Goal: Transaction & Acquisition: Purchase product/service

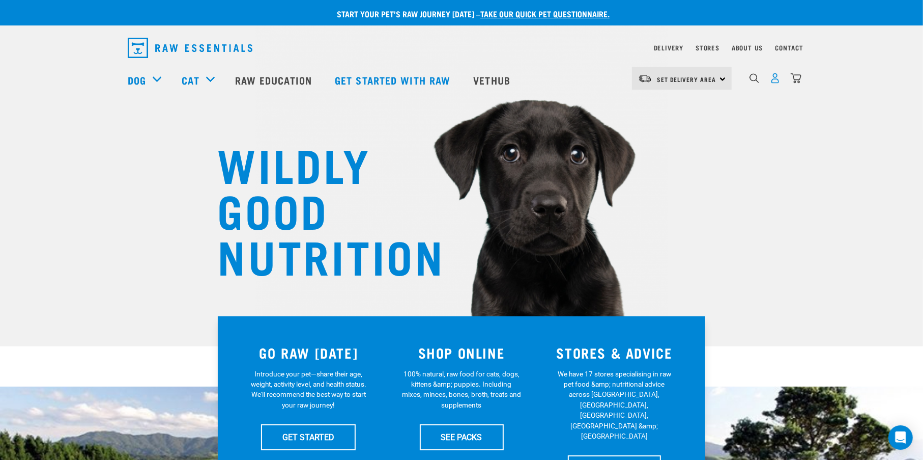
click at [770, 80] on img "dropdown navigation" at bounding box center [775, 78] width 11 height 11
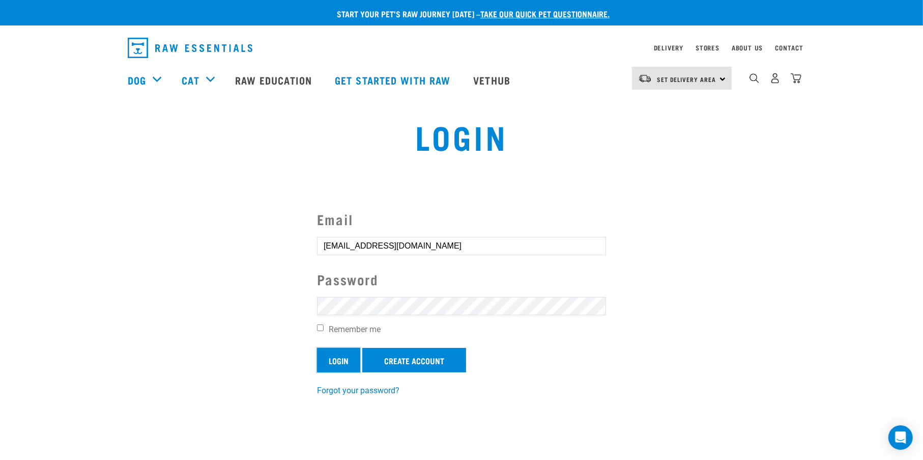
click at [339, 365] on input "Login" at bounding box center [338, 360] width 43 height 24
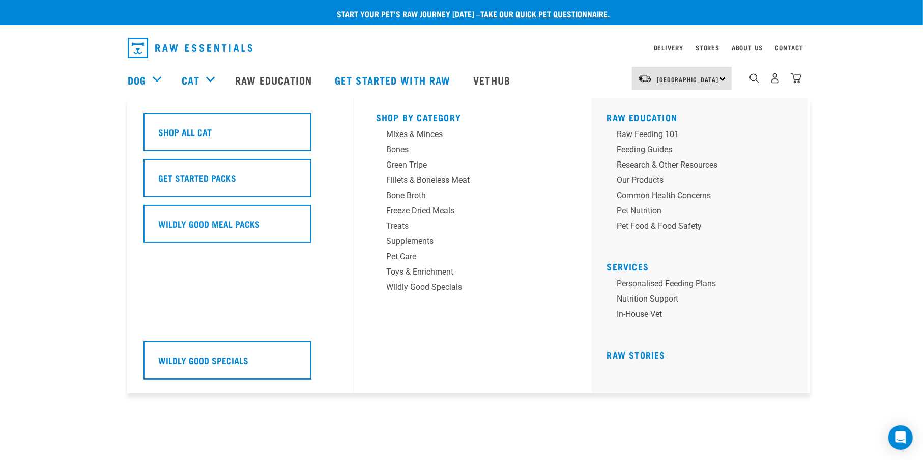
click at [206, 83] on div "Cat" at bounding box center [203, 80] width 43 height 41
click at [416, 132] on div "Mixes & Minces" at bounding box center [465, 134] width 159 height 12
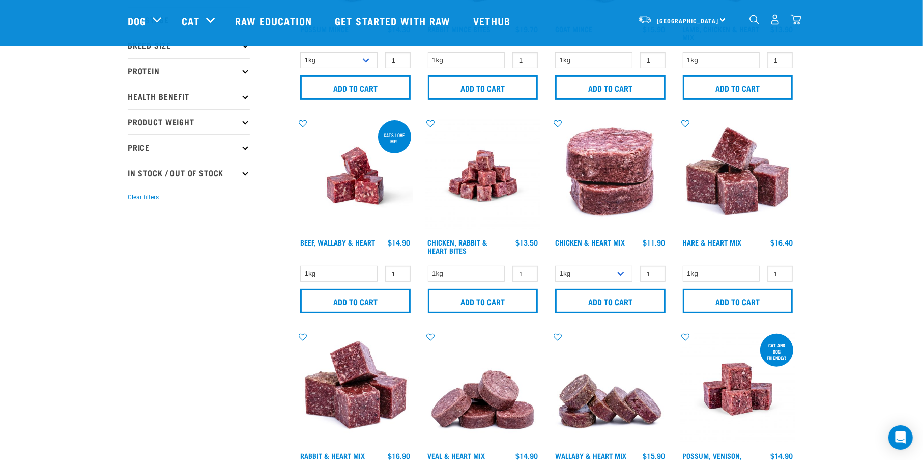
scroll to position [255, 0]
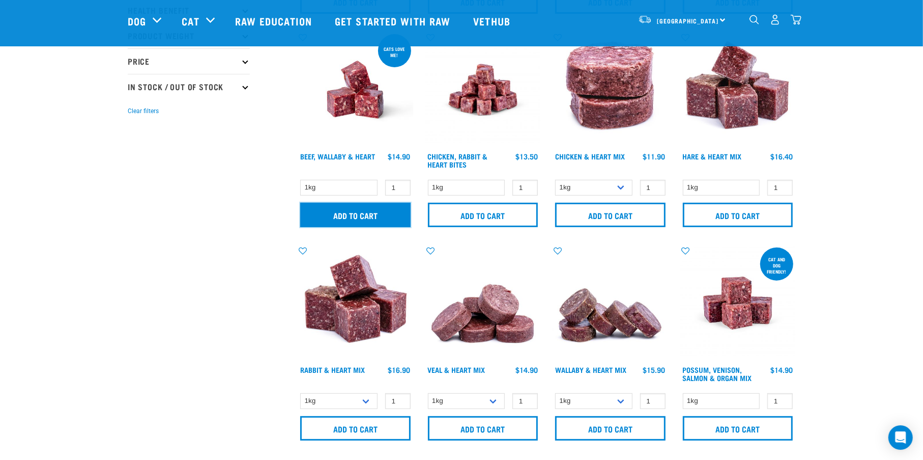
click at [361, 215] on input "Add to cart" at bounding box center [355, 215] width 110 height 24
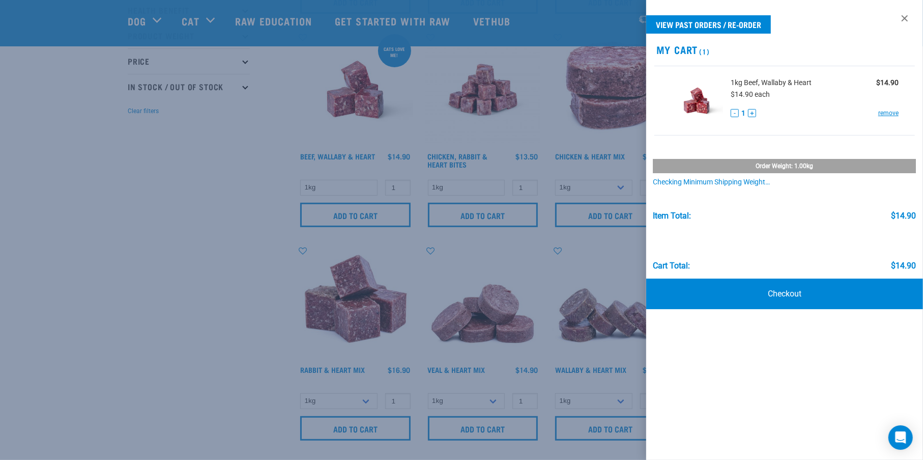
click at [240, 284] on div at bounding box center [461, 230] width 923 height 460
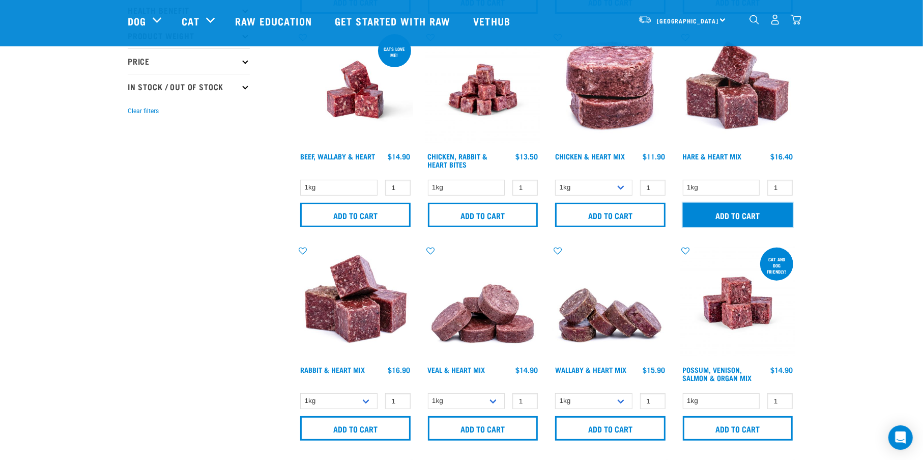
click at [713, 220] on input "Add to cart" at bounding box center [738, 215] width 110 height 24
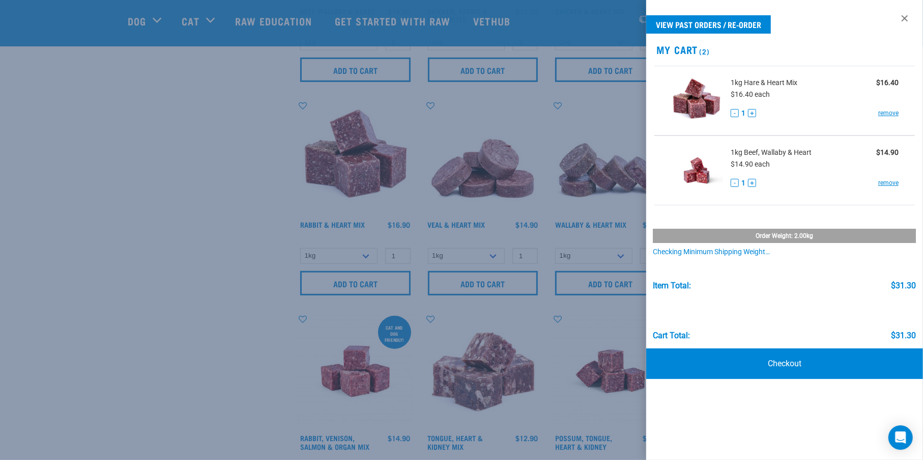
scroll to position [424, 0]
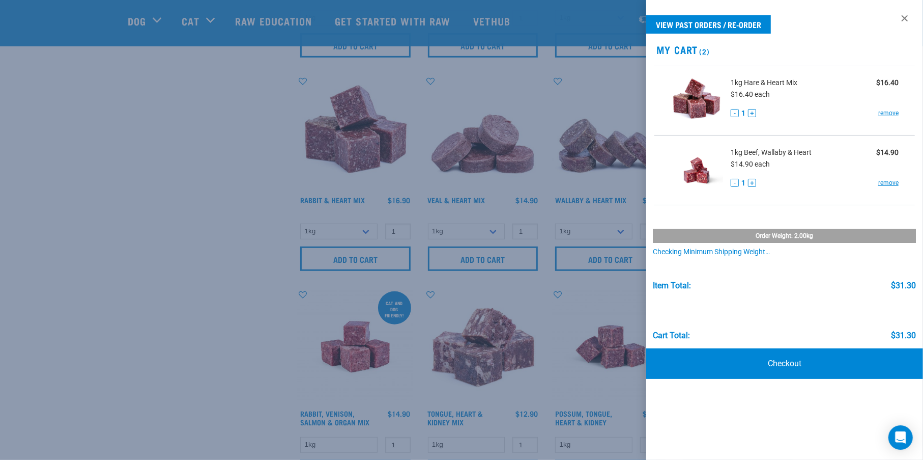
click at [235, 245] on div at bounding box center [461, 230] width 923 height 460
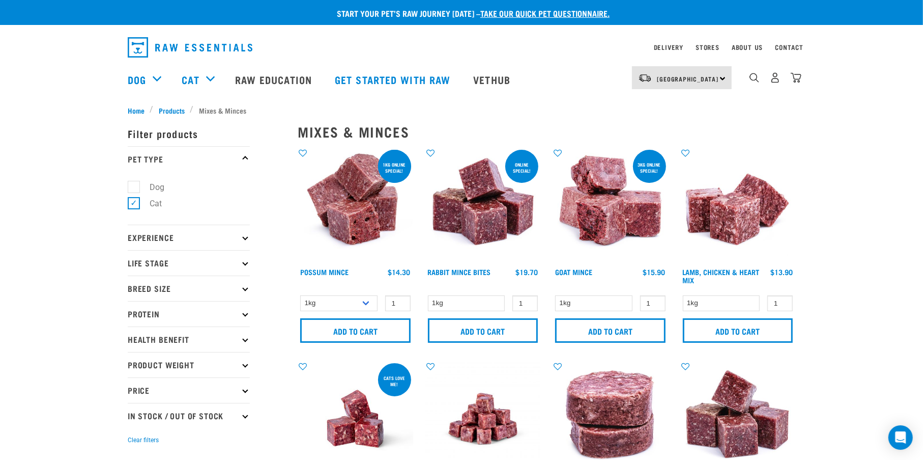
scroll to position [0, 0]
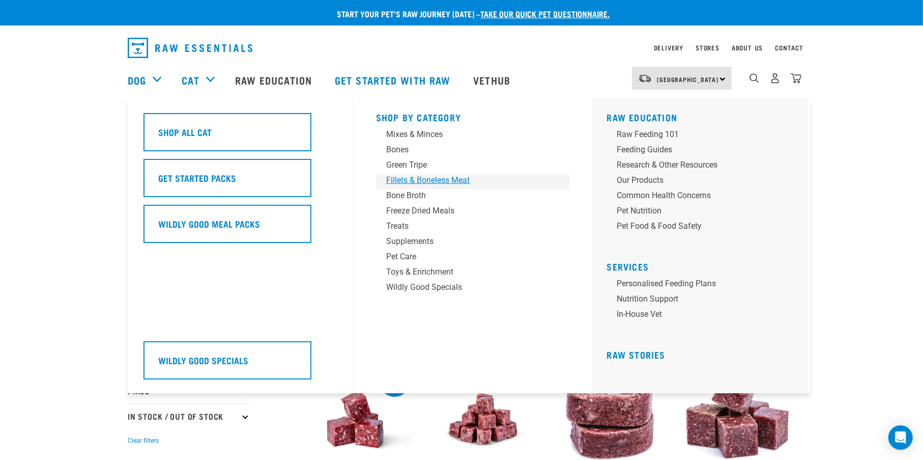
click at [421, 177] on div "Fillets & Boneless Meat" at bounding box center [465, 180] width 159 height 12
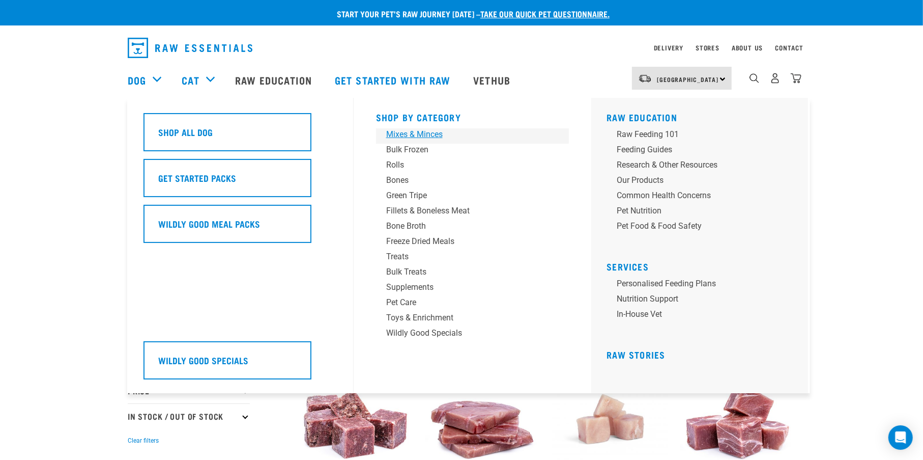
click at [405, 131] on div "Mixes & Minces" at bounding box center [465, 134] width 159 height 12
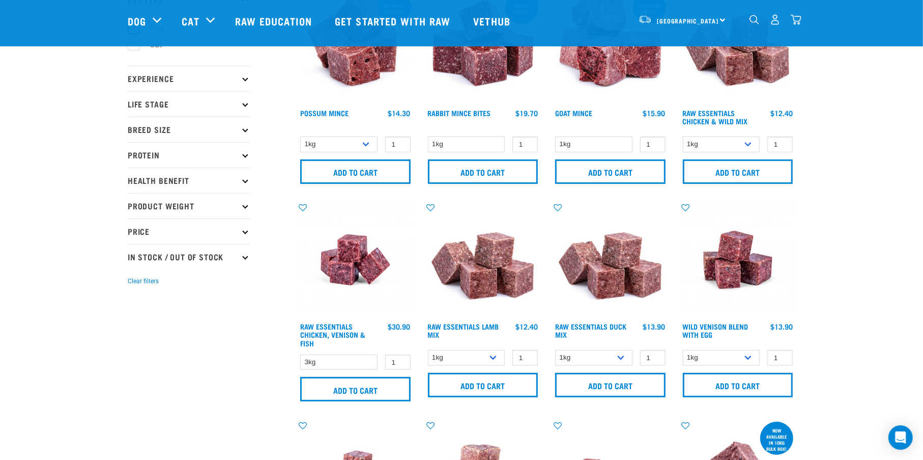
scroll to position [170, 0]
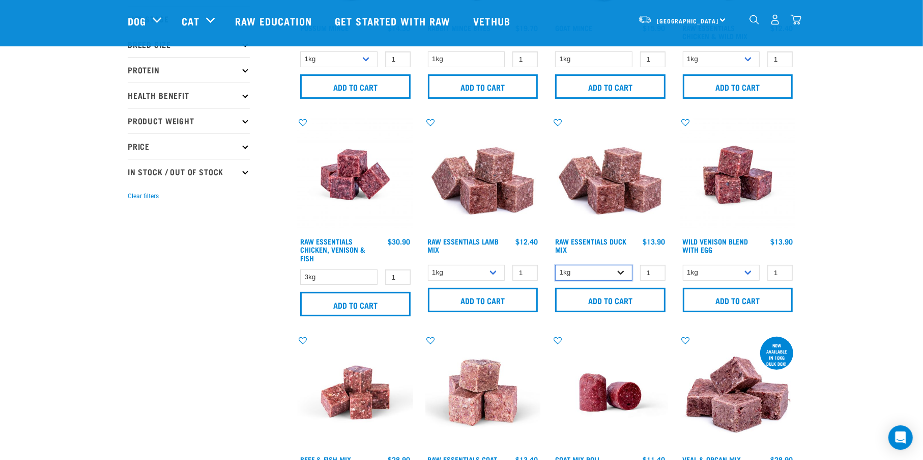
click at [621, 272] on select "1kg 3kg" at bounding box center [593, 273] width 77 height 16
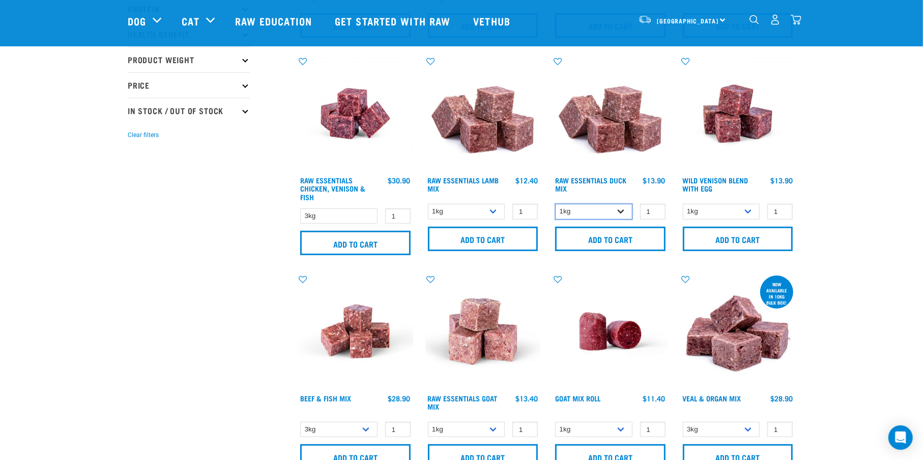
scroll to position [255, 0]
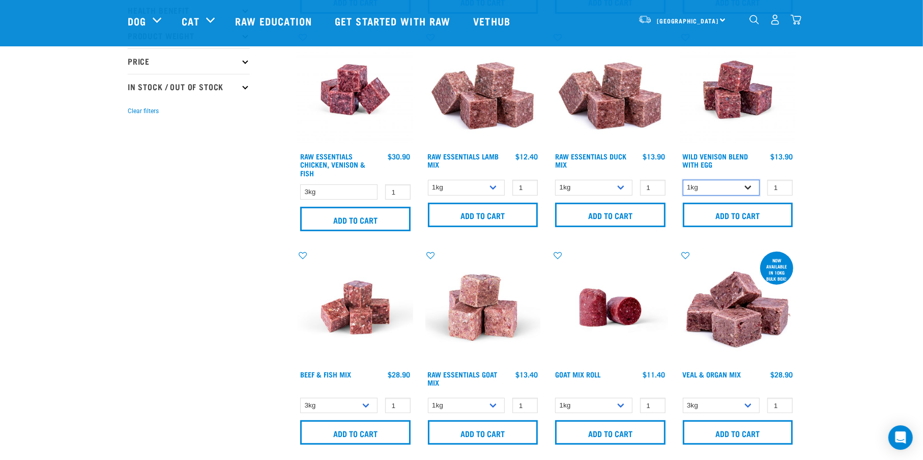
click at [745, 186] on select "1kg Bulk (10kg)" at bounding box center [721, 188] width 77 height 16
select select "50722"
click at [683, 180] on select "1kg Bulk (10kg)" at bounding box center [721, 188] width 77 height 16
click at [703, 219] on input "Add to cart" at bounding box center [738, 215] width 110 height 24
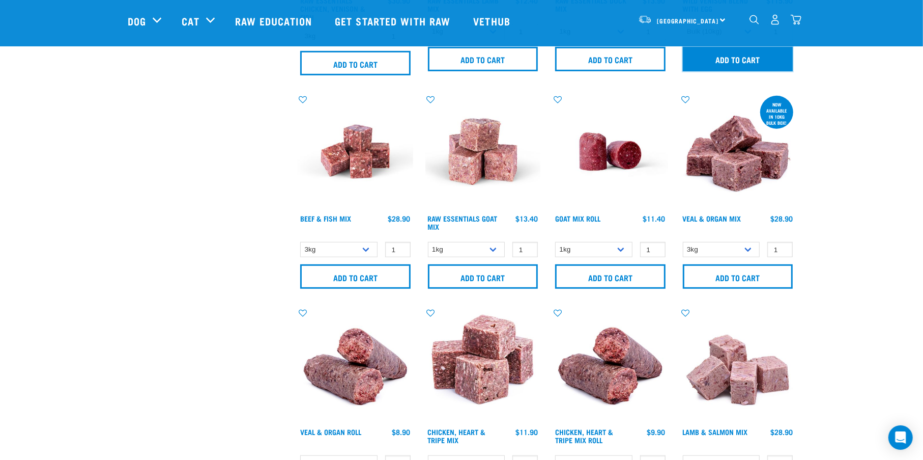
scroll to position [594, 0]
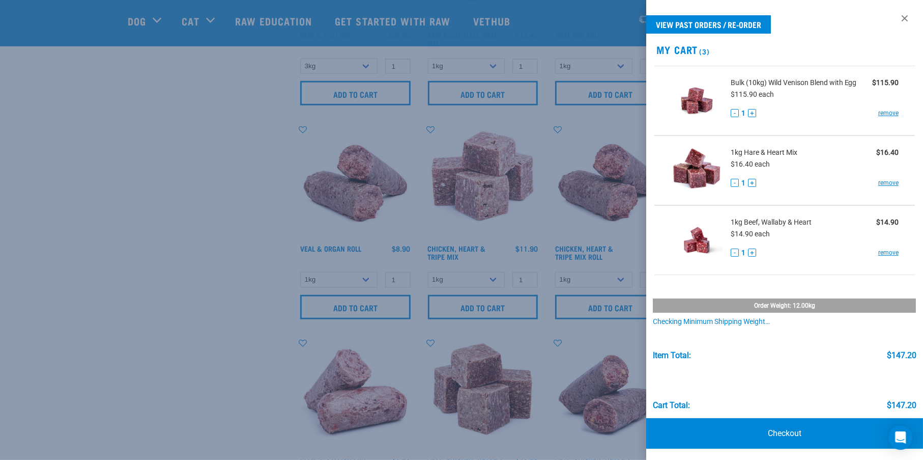
click at [181, 300] on div at bounding box center [461, 230] width 923 height 460
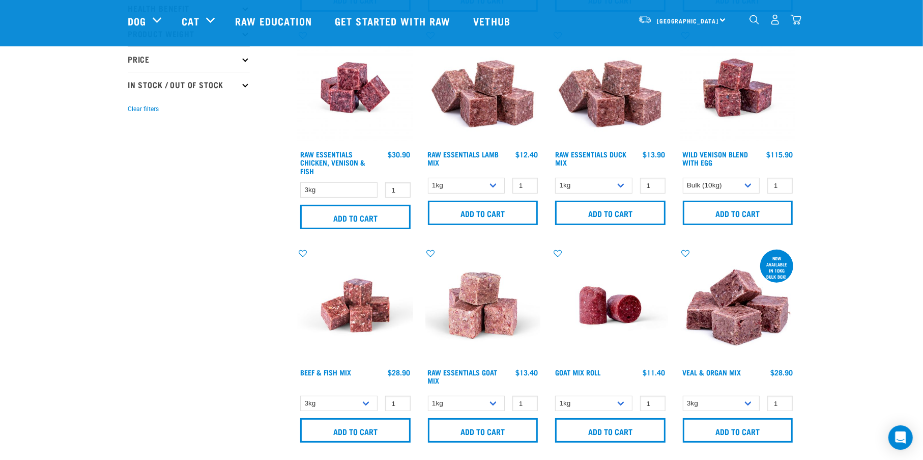
scroll to position [255, 0]
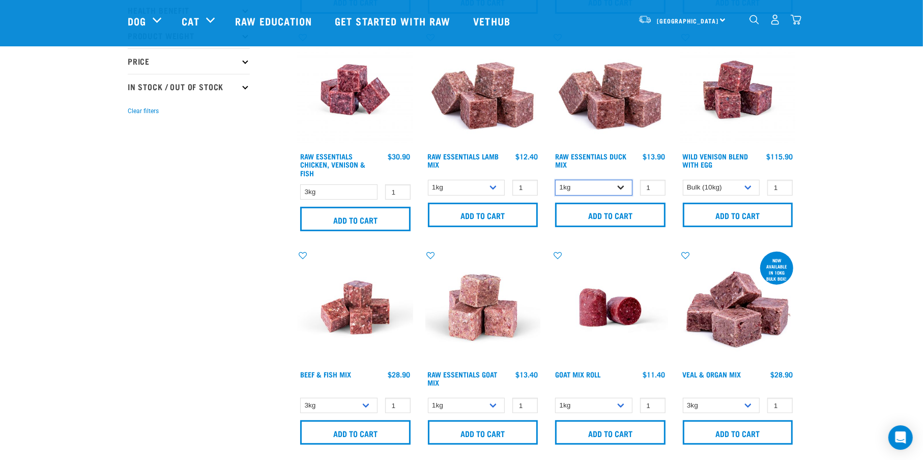
click at [624, 188] on select "1kg 3kg" at bounding box center [593, 188] width 77 height 16
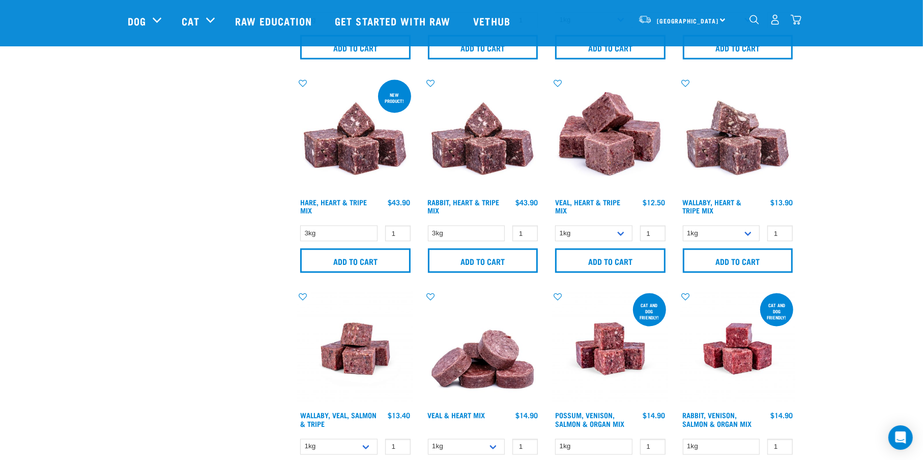
scroll to position [1442, 0]
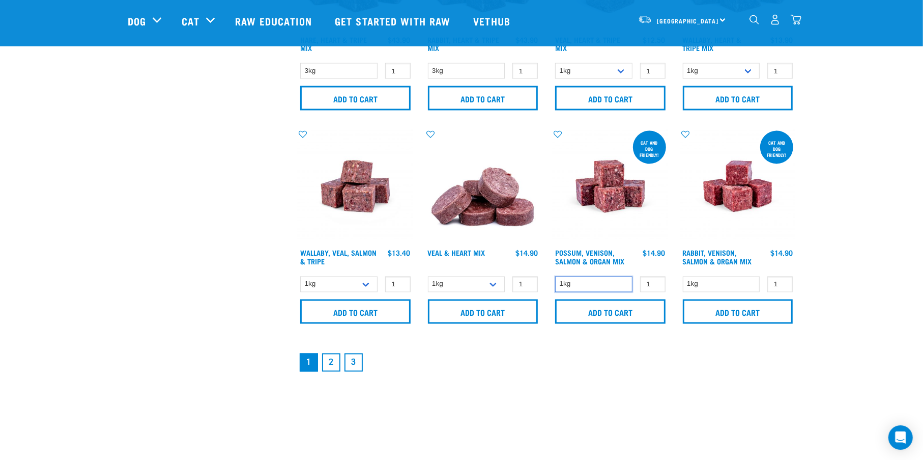
click at [617, 285] on select "1kg" at bounding box center [593, 284] width 77 height 16
click at [332, 362] on link "2" at bounding box center [331, 362] width 18 height 18
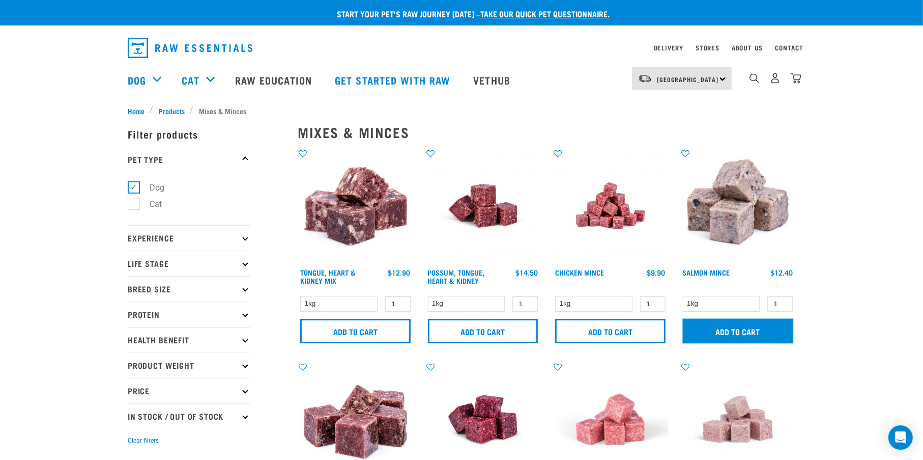
click at [736, 326] on input "Add to cart" at bounding box center [738, 331] width 110 height 24
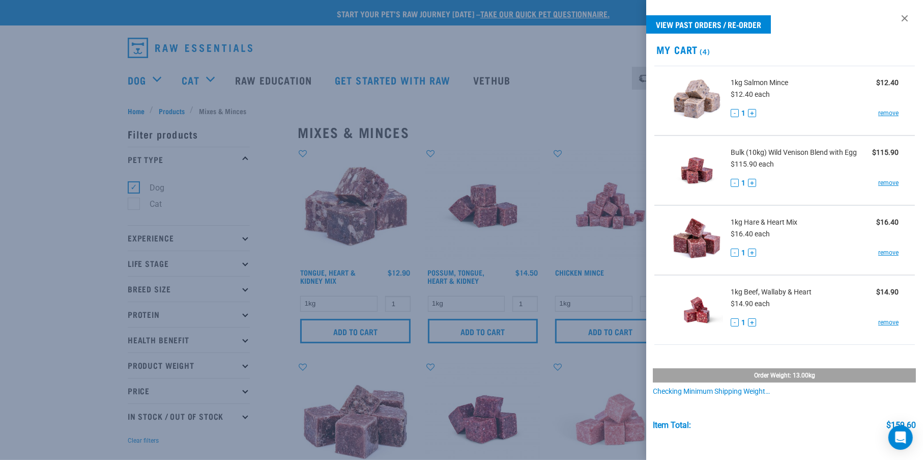
click at [0, 201] on div at bounding box center [461, 230] width 923 height 460
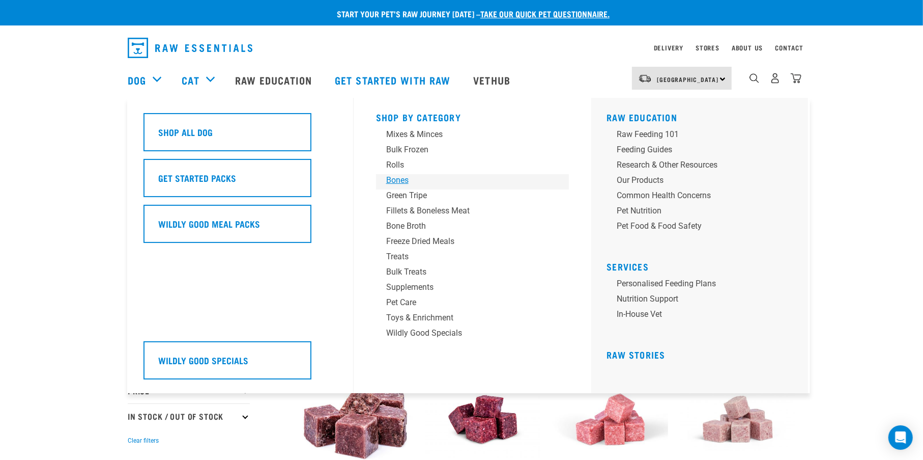
click at [397, 174] on div "Bones" at bounding box center [465, 180] width 159 height 12
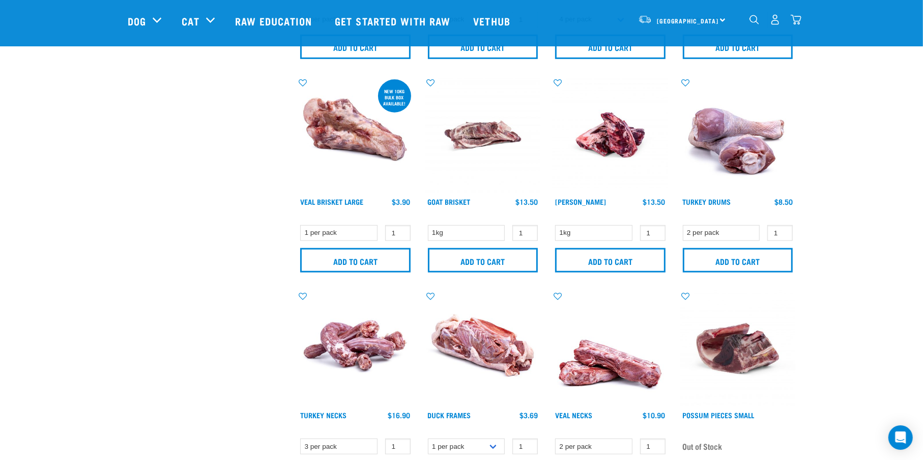
scroll to position [679, 0]
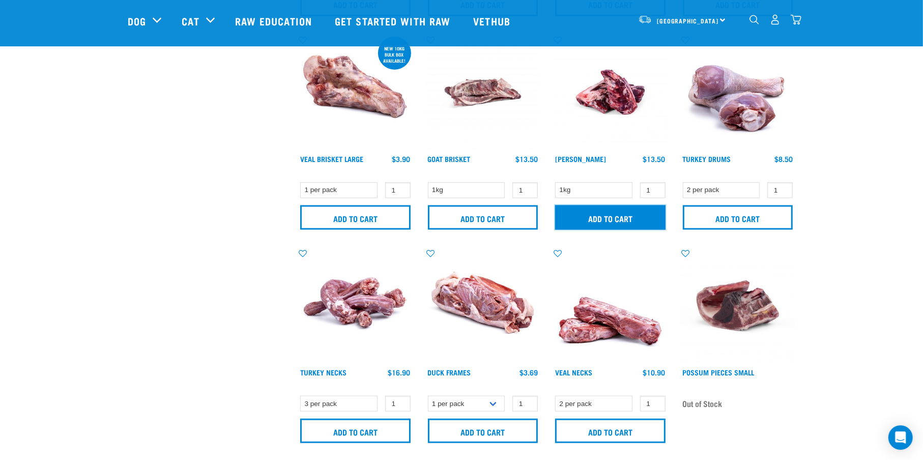
click at [625, 215] on input "Add to cart" at bounding box center [610, 217] width 110 height 24
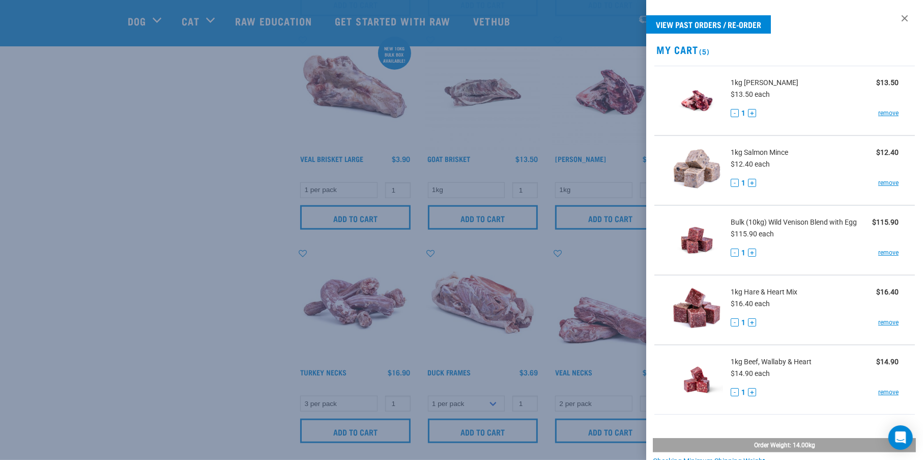
click at [197, 292] on div at bounding box center [461, 230] width 923 height 460
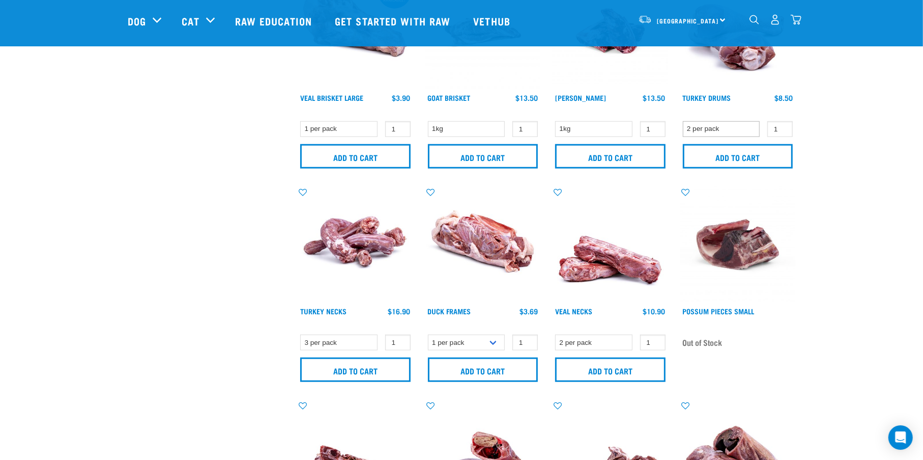
scroll to position [764, 0]
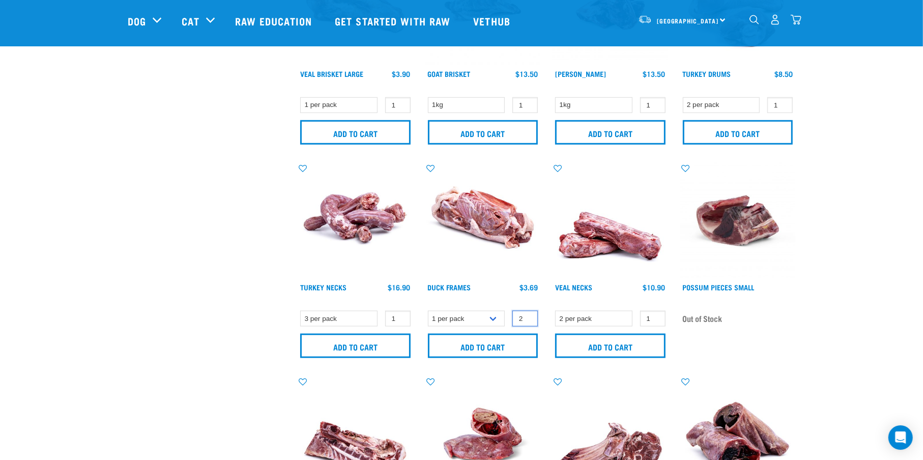
click at [528, 316] on input "2" at bounding box center [525, 319] width 25 height 16
click at [528, 316] on input "3" at bounding box center [525, 319] width 25 height 16
click at [528, 316] on input "4" at bounding box center [525, 319] width 25 height 16
type input "5"
click at [528, 316] on input "5" at bounding box center [525, 319] width 25 height 16
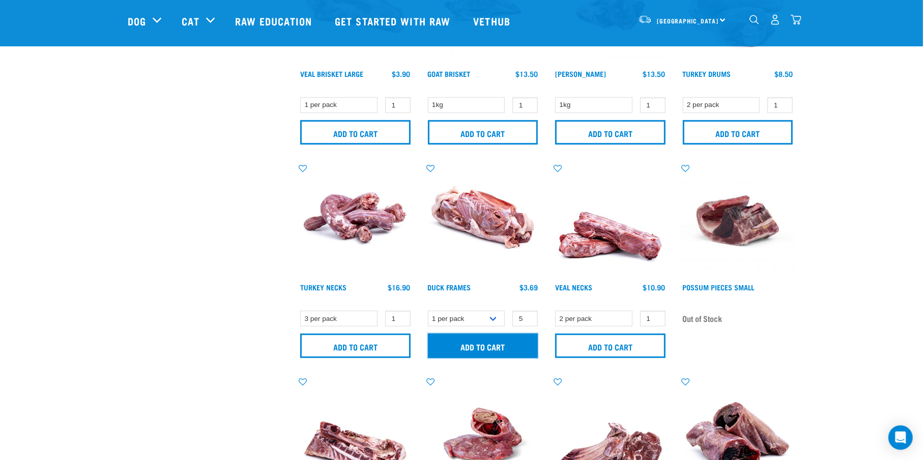
click at [466, 347] on input "Add to cart" at bounding box center [483, 345] width 110 height 24
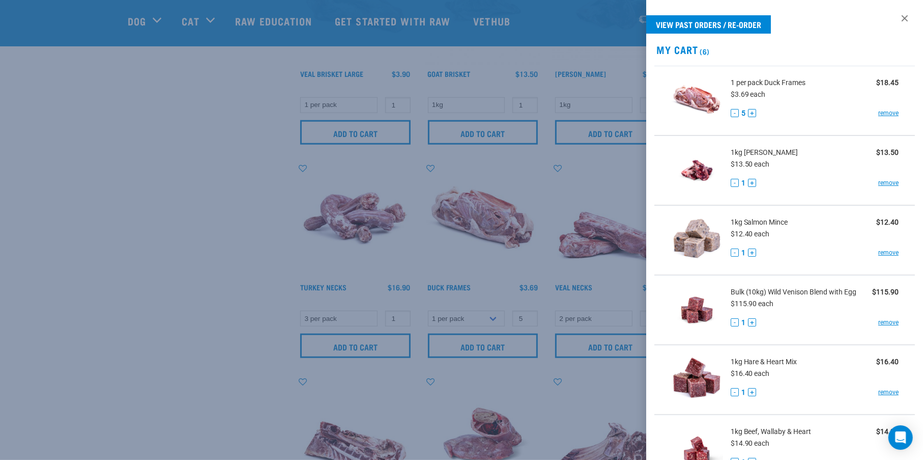
click at [163, 317] on div at bounding box center [461, 230] width 923 height 460
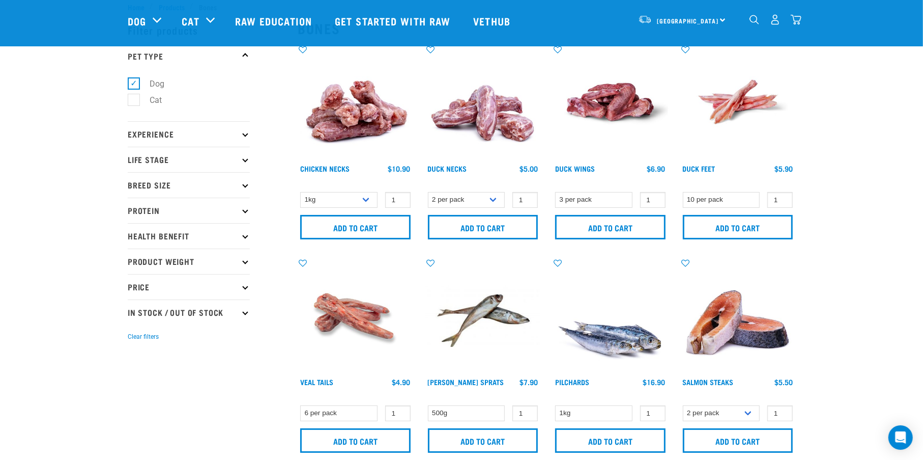
scroll to position [0, 0]
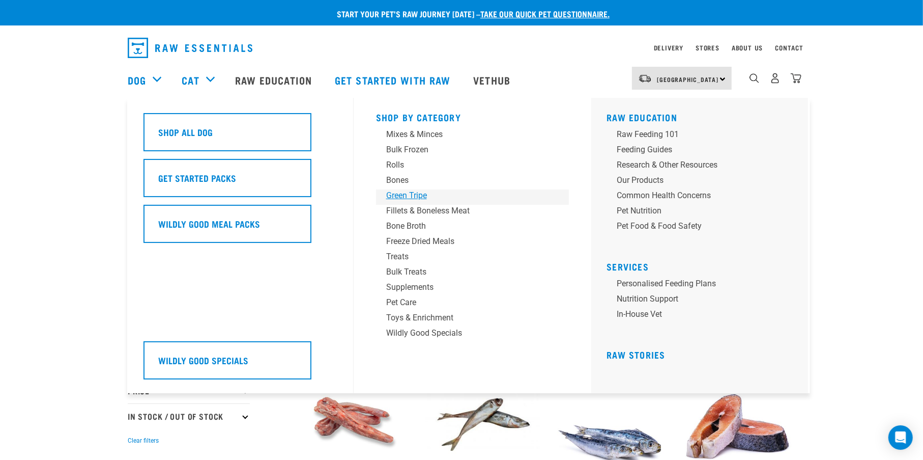
click at [398, 200] on div "Green Tripe" at bounding box center [465, 195] width 159 height 12
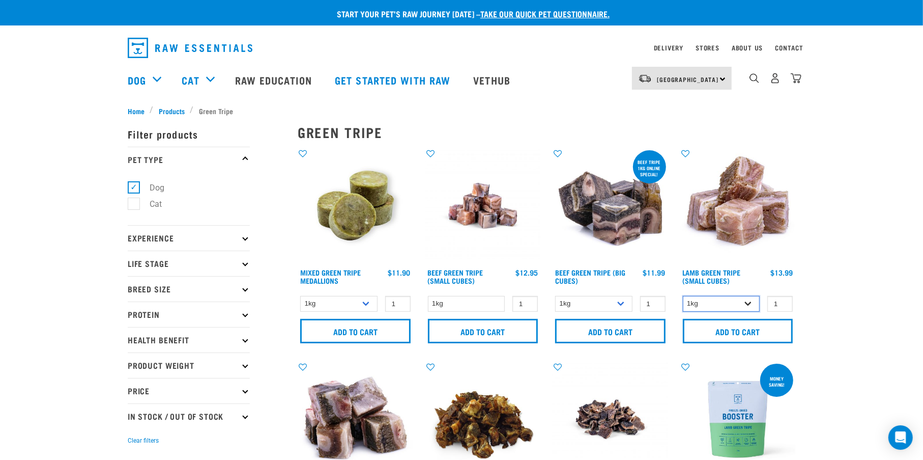
click at [752, 305] on select "1kg 3kg" at bounding box center [721, 304] width 77 height 16
select select "344959"
click at [683, 296] on select "1kg 3kg" at bounding box center [721, 304] width 77 height 16
click at [725, 326] on input "Add to cart" at bounding box center [738, 331] width 110 height 24
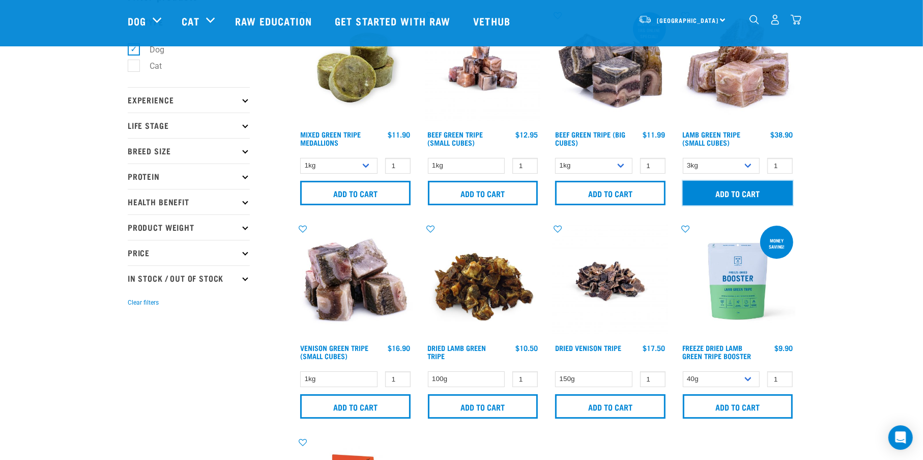
scroll to position [85, 0]
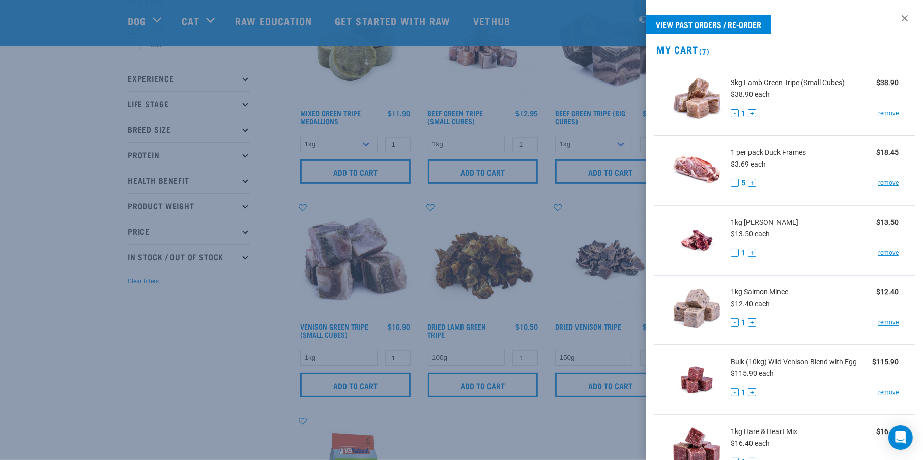
click at [186, 352] on div at bounding box center [461, 230] width 923 height 460
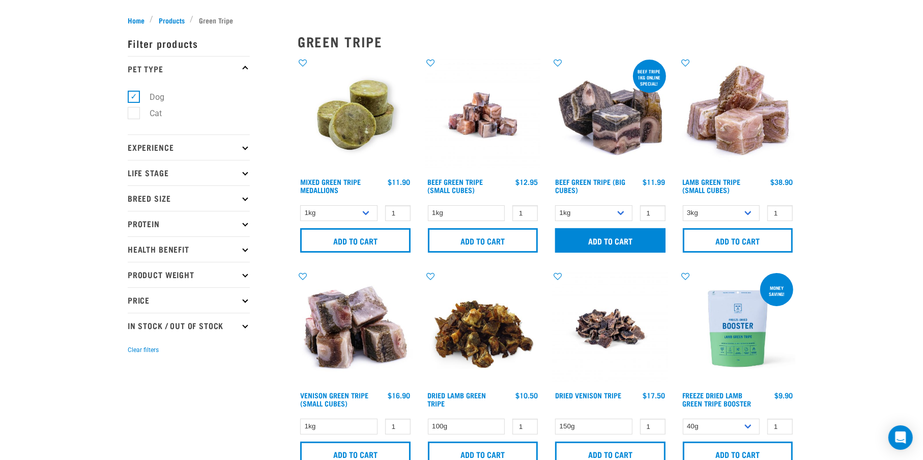
scroll to position [0, 0]
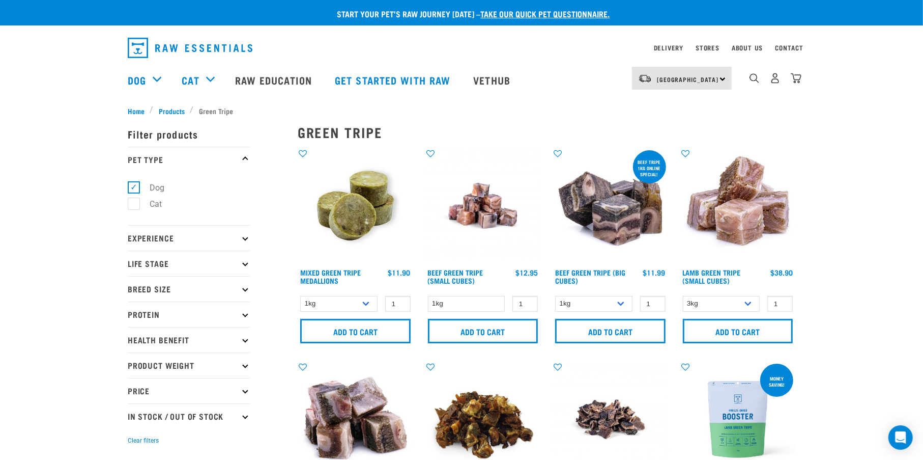
click at [801, 82] on img "dropdown navigation" at bounding box center [796, 78] width 11 height 11
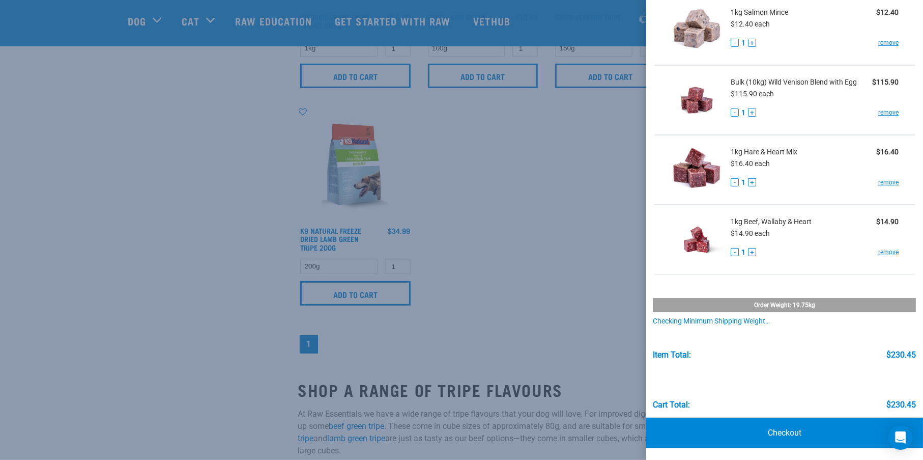
scroll to position [424, 0]
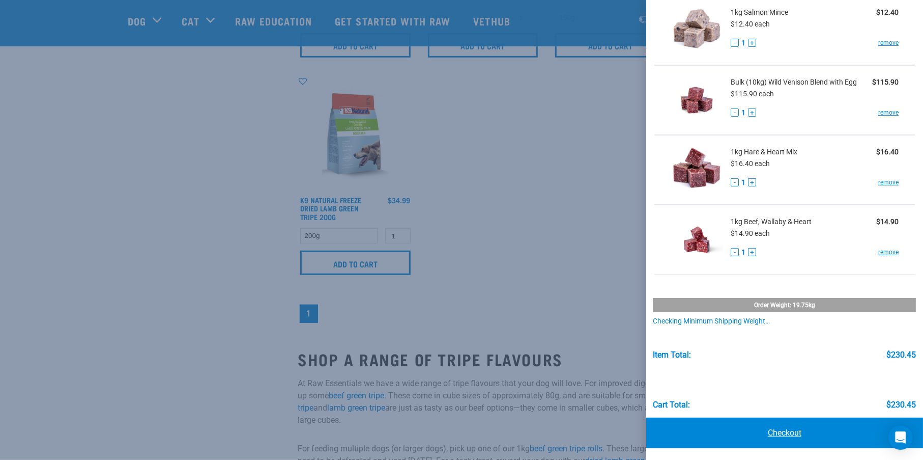
click at [784, 432] on link "Checkout" at bounding box center [784, 432] width 277 height 31
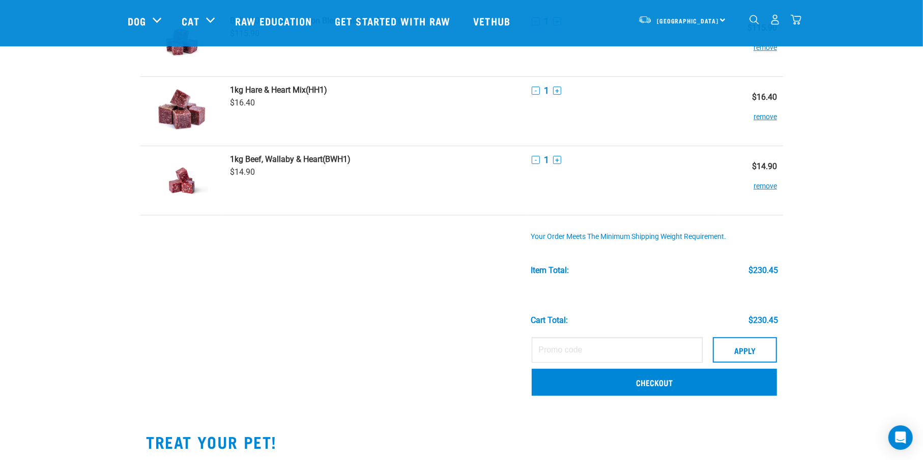
scroll to position [424, 0]
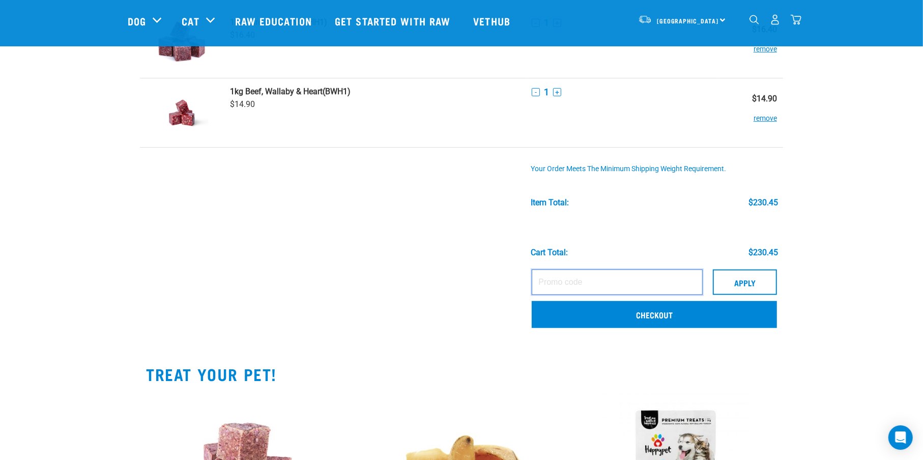
click at [581, 282] on input "text" at bounding box center [617, 281] width 171 height 25
type input "GINO15"
click at [720, 269] on button "Apply" at bounding box center [745, 281] width 64 height 25
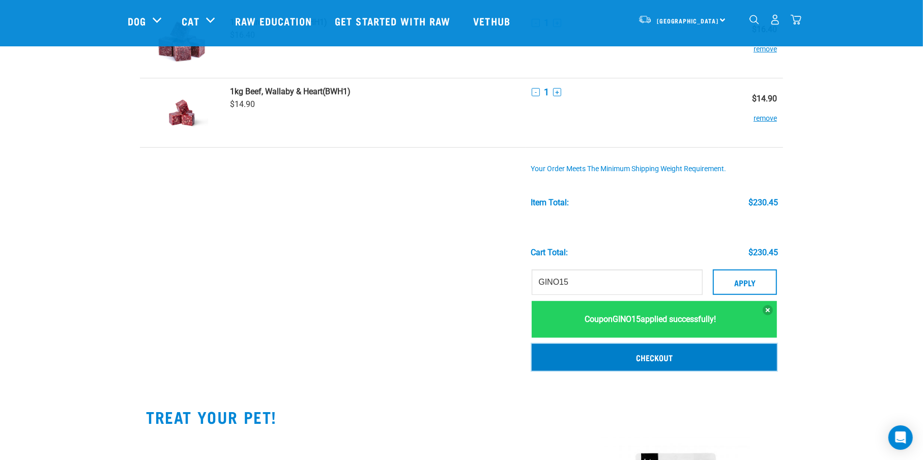
click at [653, 356] on link "Checkout" at bounding box center [654, 357] width 245 height 26
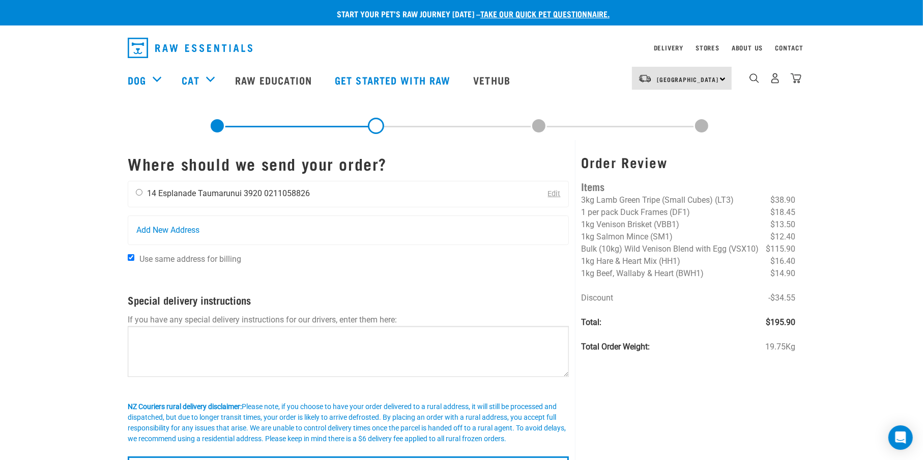
click at [137, 194] on input "radio" at bounding box center [139, 192] width 7 height 7
radio input "true"
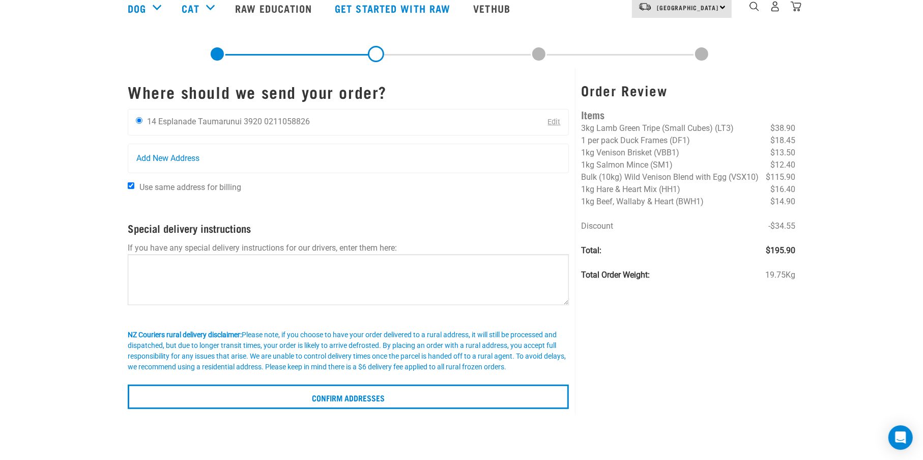
scroll to position [170, 0]
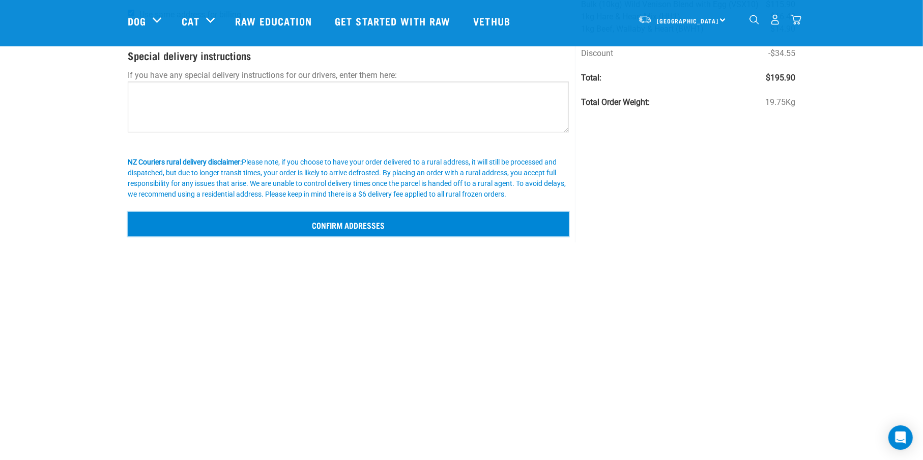
click at [305, 220] on input "Confirm addresses" at bounding box center [348, 224] width 441 height 24
click at [332, 226] on input "Confirm addresses" at bounding box center [348, 224] width 441 height 24
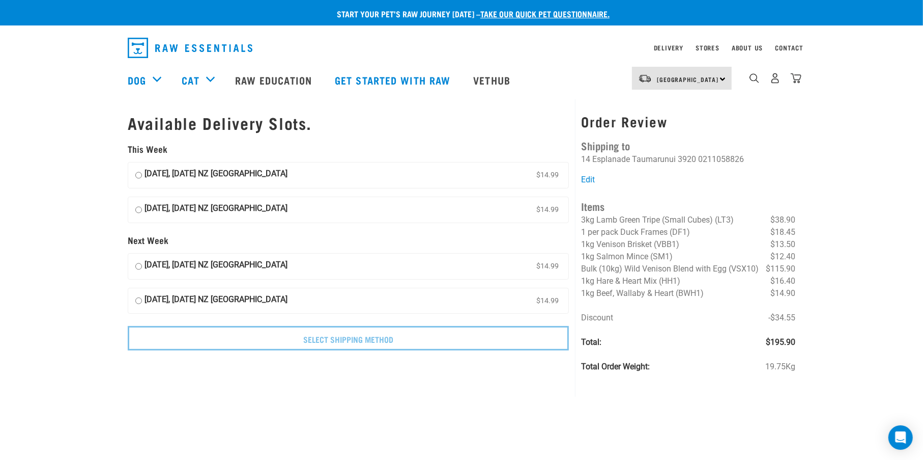
click at [139, 209] on input "[DATE], [DATE] NZ [GEOGRAPHIC_DATA] $14.99" at bounding box center [138, 209] width 7 height 15
radio input "true"
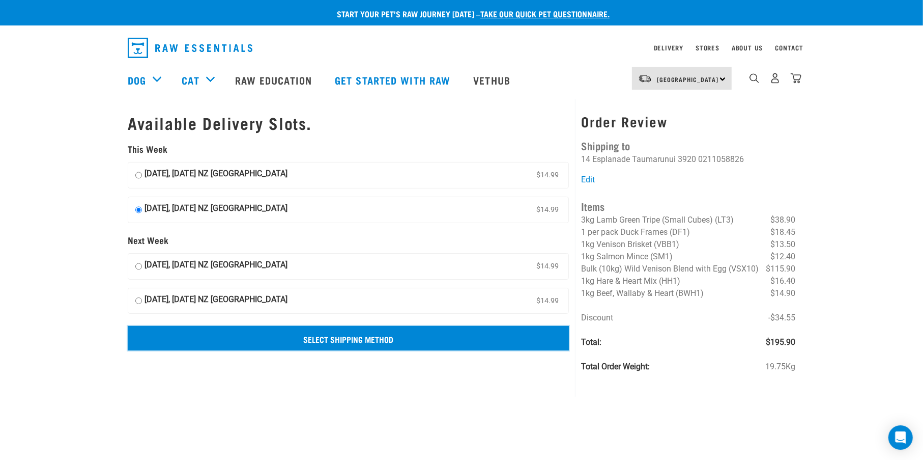
click at [294, 341] on input "Select Shipping Method" at bounding box center [348, 338] width 441 height 24
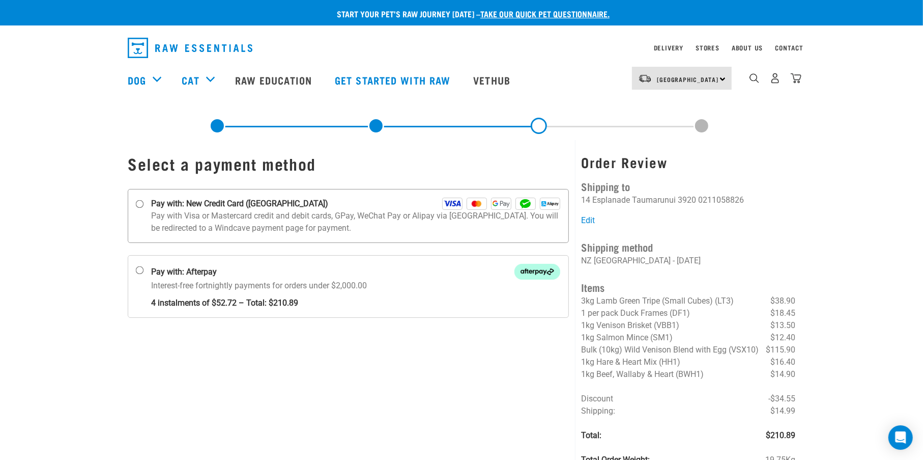
click at [140, 203] on input "Pay with: New Credit Card (Windcave)" at bounding box center [140, 204] width 8 height 8
radio input "true"
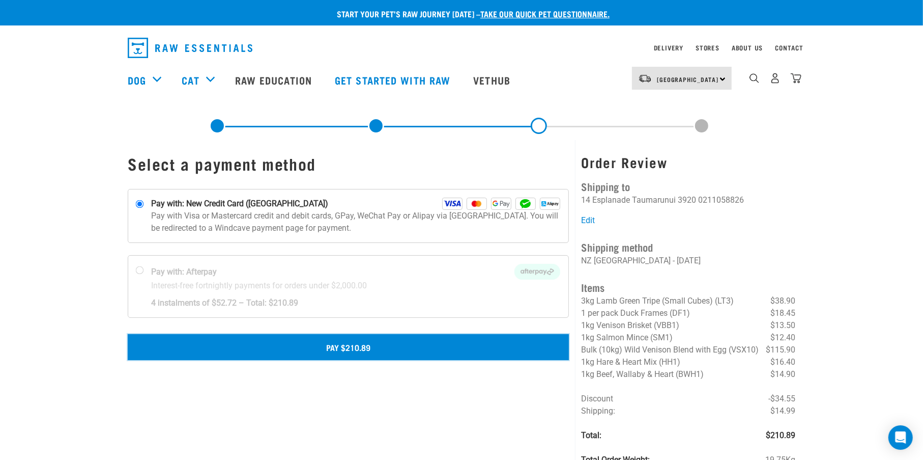
click at [318, 347] on button "Pay $210.89" at bounding box center [348, 346] width 441 height 25
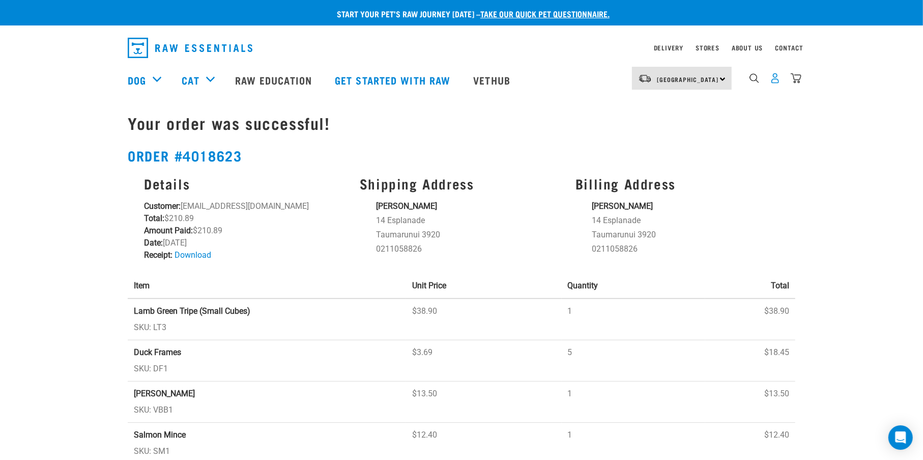
click at [774, 77] on img "dropdown navigation" at bounding box center [775, 78] width 11 height 11
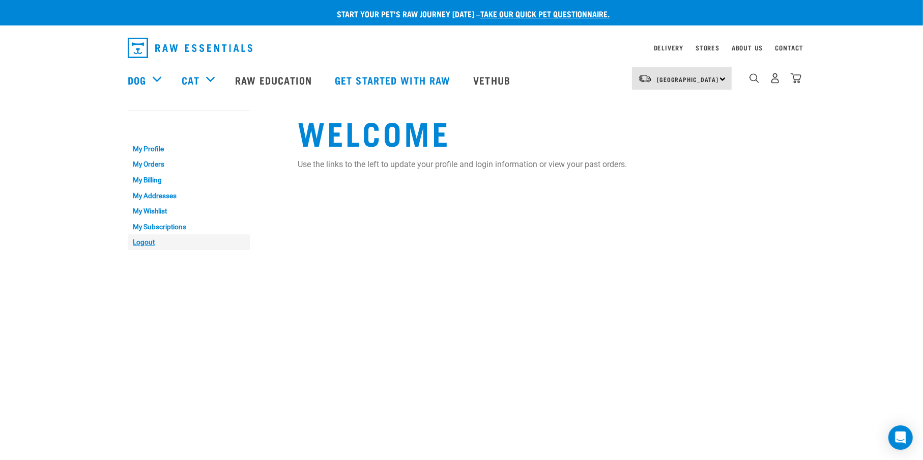
click at [141, 241] on link "Logout" at bounding box center [189, 242] width 122 height 16
